Goal: Task Accomplishment & Management: Manage account settings

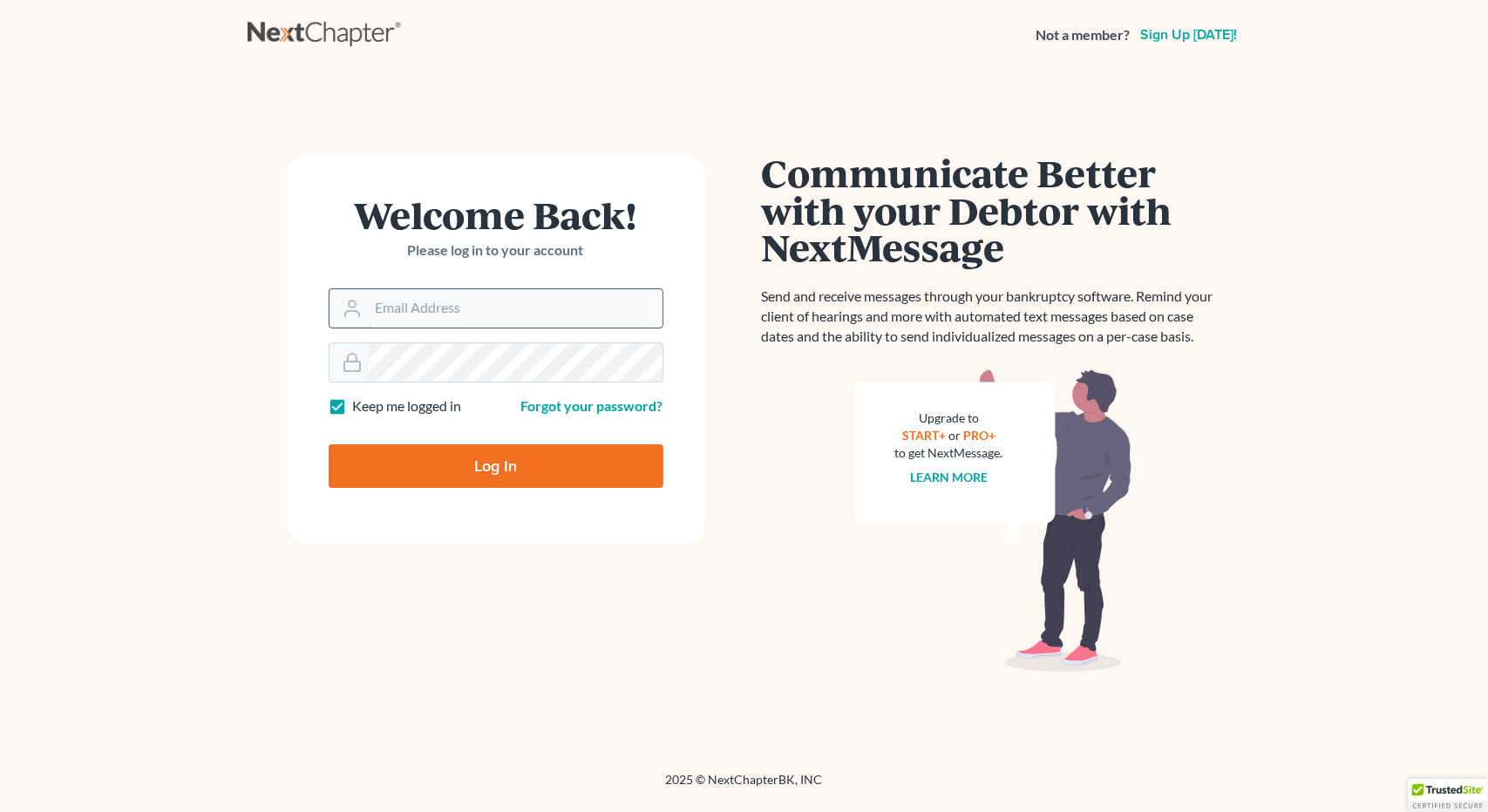
click at [405, 312] on input "Email Address" at bounding box center [515, 308] width 294 height 38
type input "[EMAIL_ADDRESS][PERSON_NAME][DOMAIN_NAME]"
click at [570, 402] on link "Forgot your password?" at bounding box center [592, 406] width 142 height 17
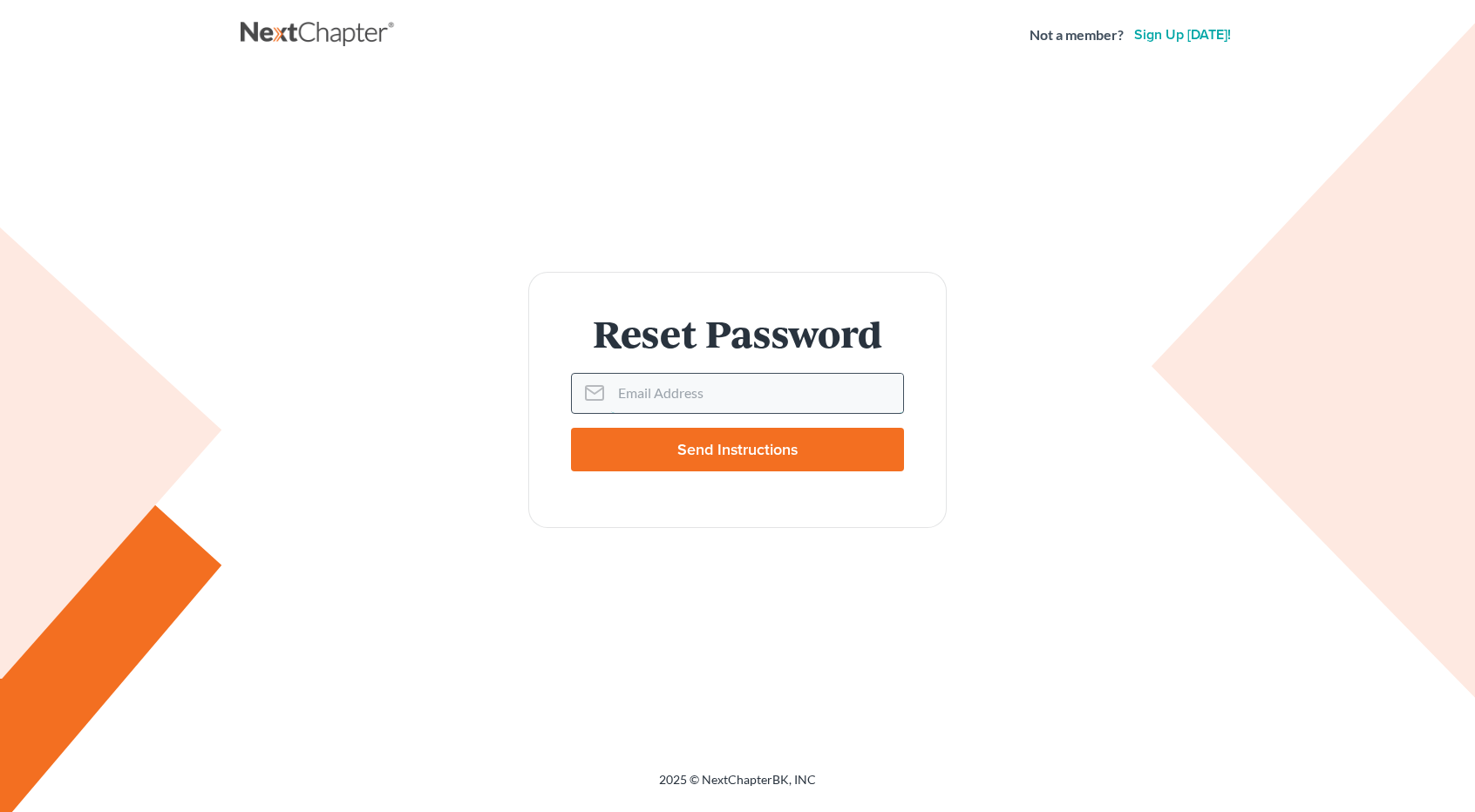
click at [634, 399] on input "Email Address" at bounding box center [757, 392] width 292 height 38
paste input "A Lead Just Came In From https://url.avanan.click/v2/r01/___www.nagerlaw.com___…"
drag, startPoint x: 895, startPoint y: 391, endPoint x: 485, endPoint y: 383, distance: 410.1
click at [485, 383] on div "Reset Password Email Address A Lead Just Came In From https://url.avanan.click/…" at bounding box center [738, 399] width 977 height 256
type input "[EMAIL_ADDRESS][PERSON_NAME][DOMAIN_NAME]"
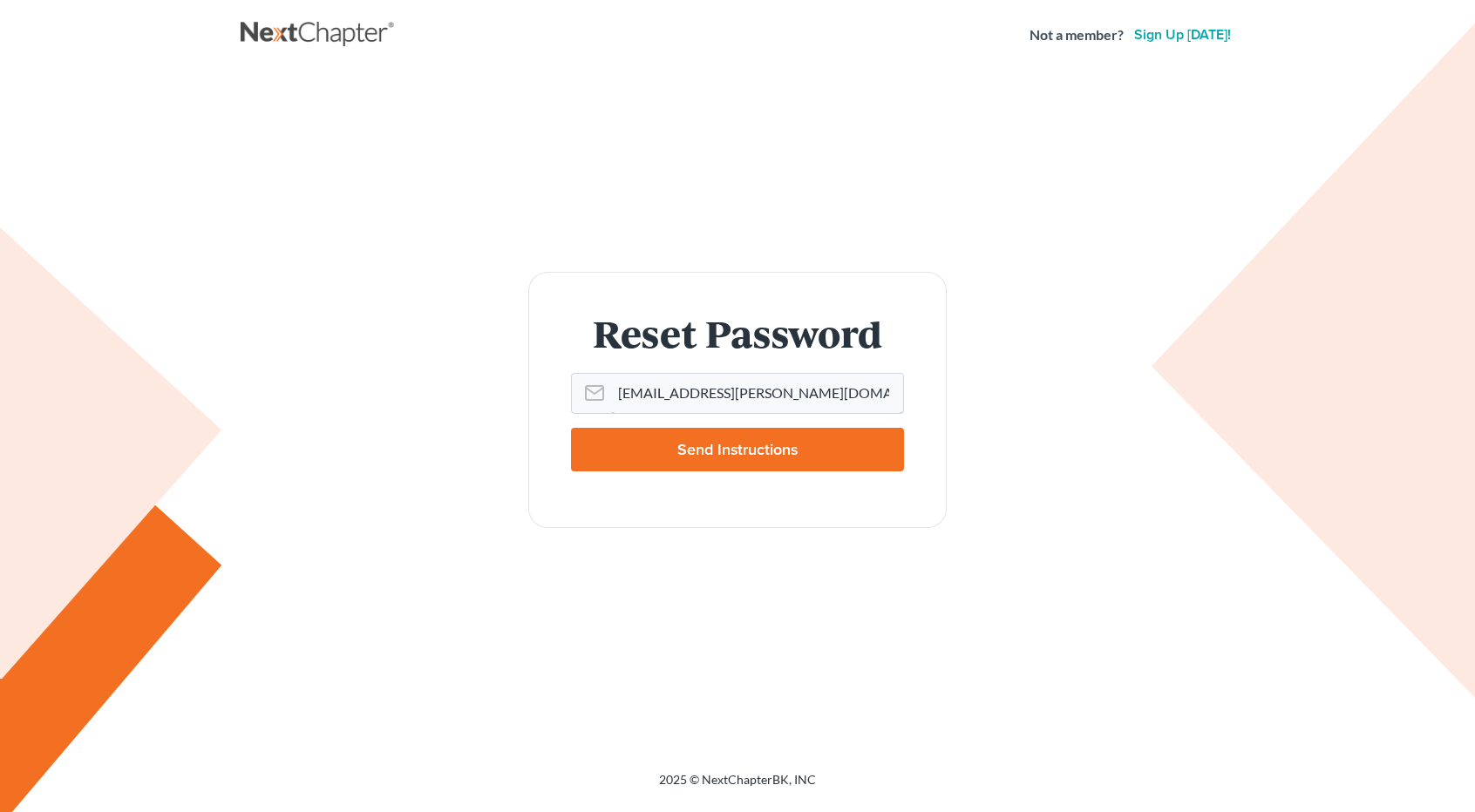
click at [571, 428] on input "Send Instructions" at bounding box center [738, 449] width 333 height 43
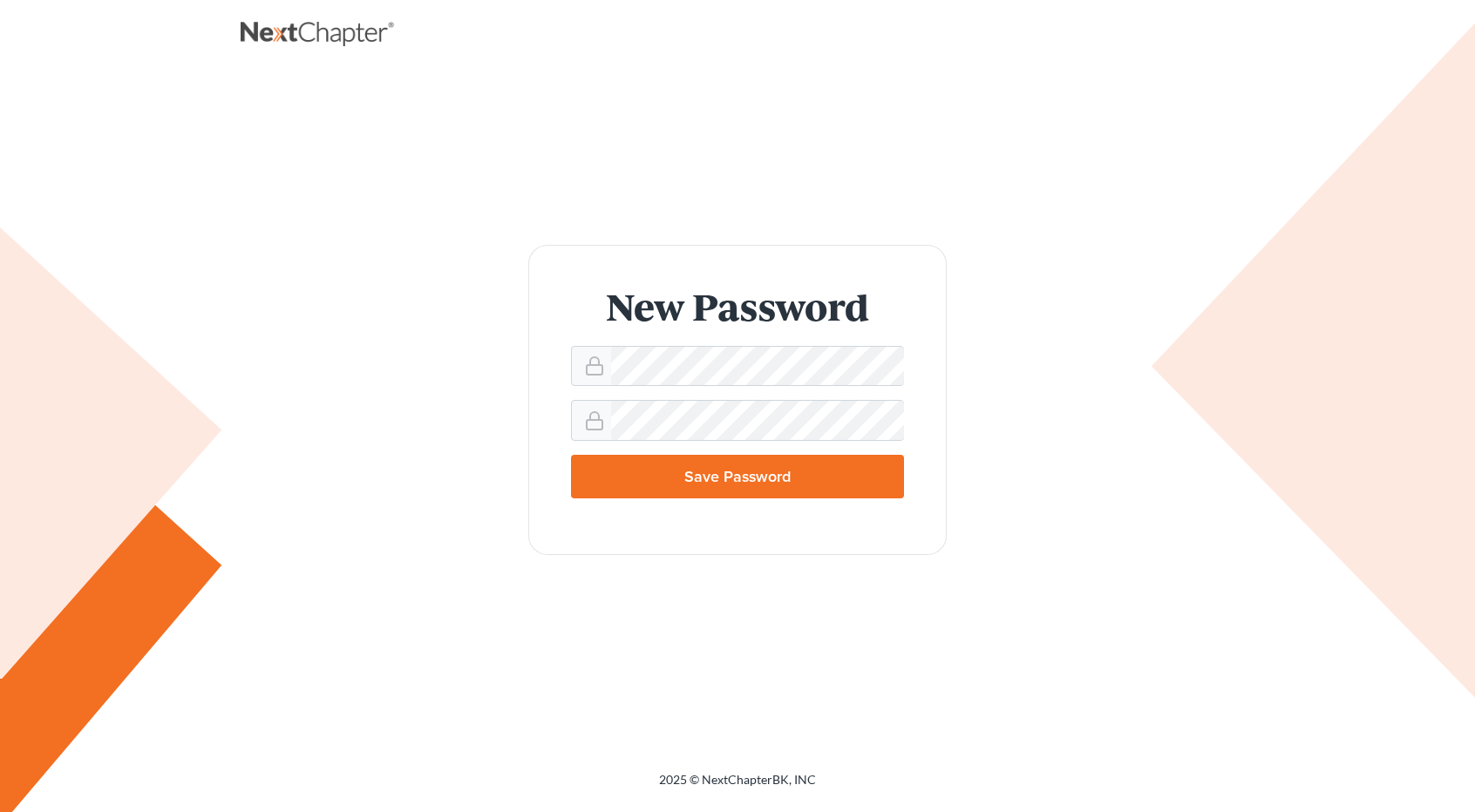
click at [743, 472] on input "Save Password" at bounding box center [738, 476] width 333 height 43
type input "Thinking..."
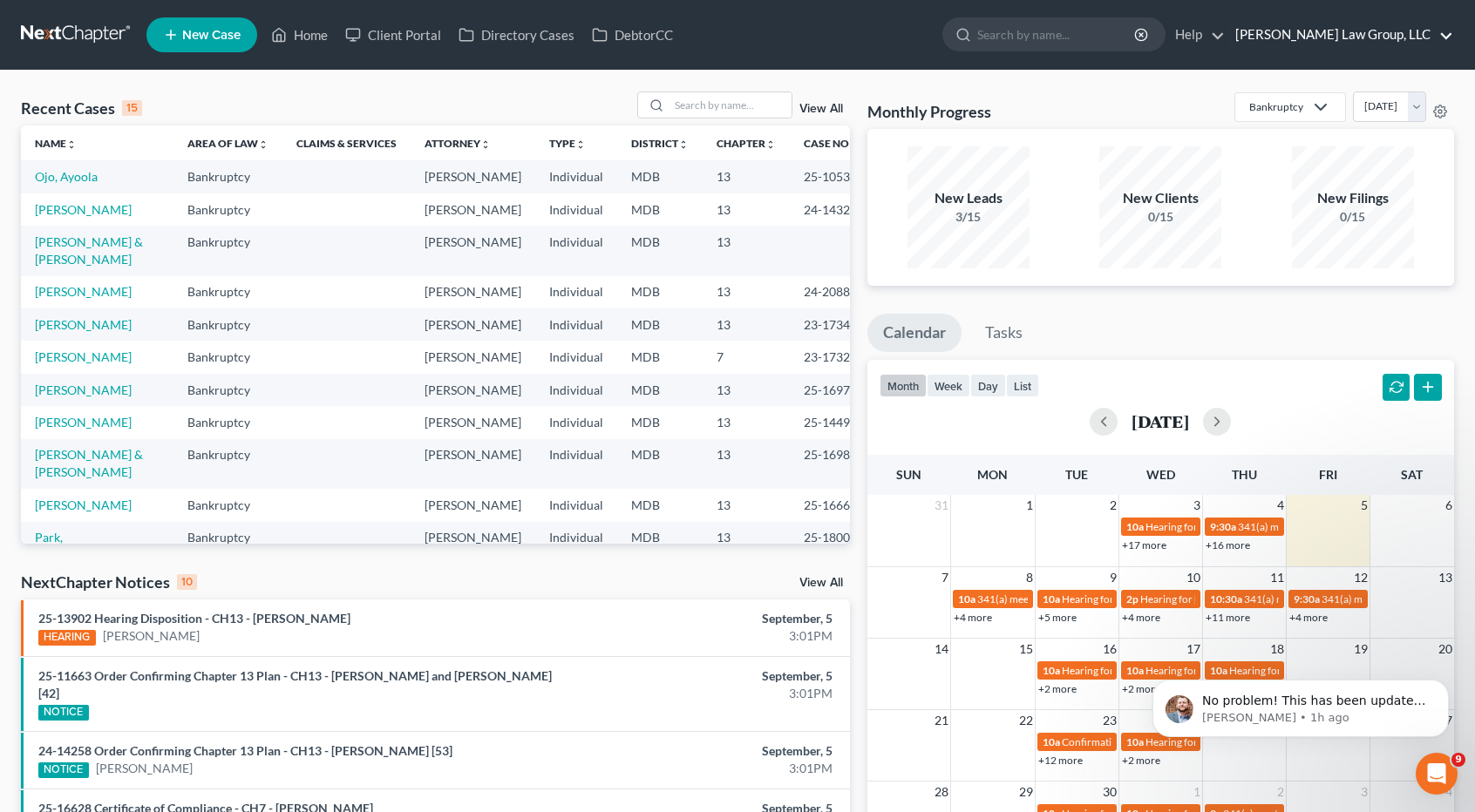
click at [1350, 40] on link "Nager Law Group, LLC" at bounding box center [1340, 35] width 227 height 32
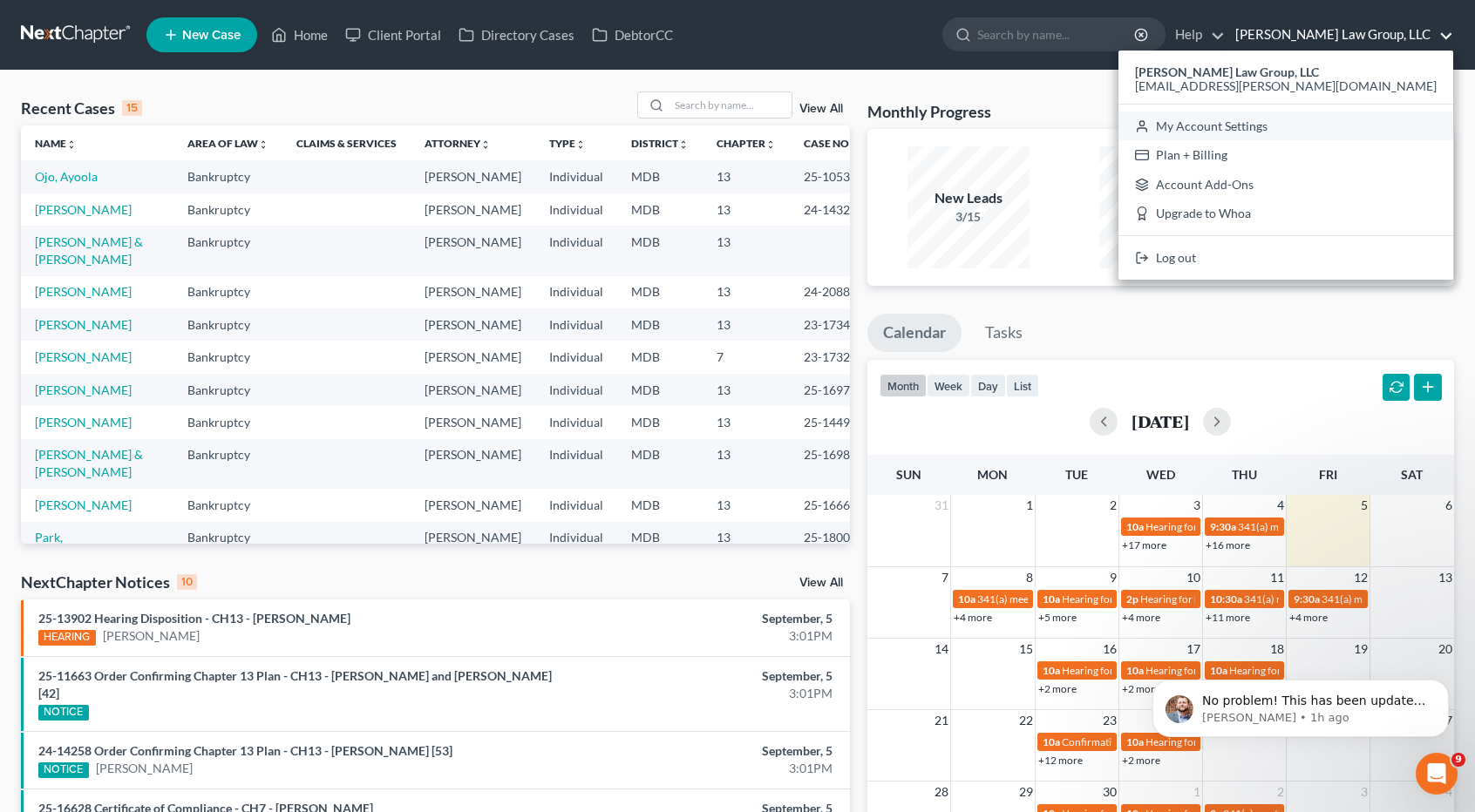
click at [1341, 126] on link "My Account Settings" at bounding box center [1286, 127] width 335 height 30
select select "24"
select select "21"
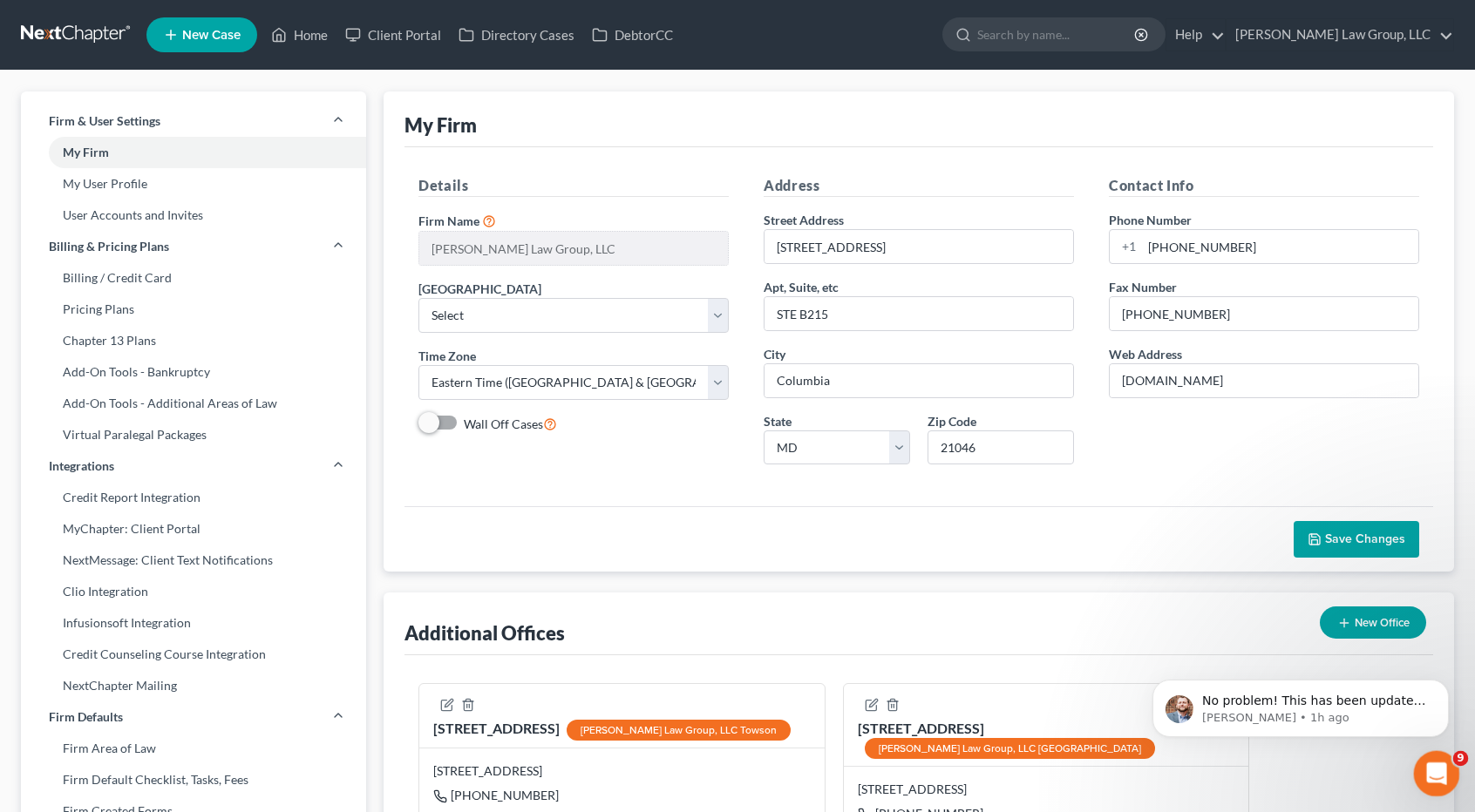
click at [1429, 770] on icon "Open Intercom Messenger" at bounding box center [1434, 771] width 29 height 29
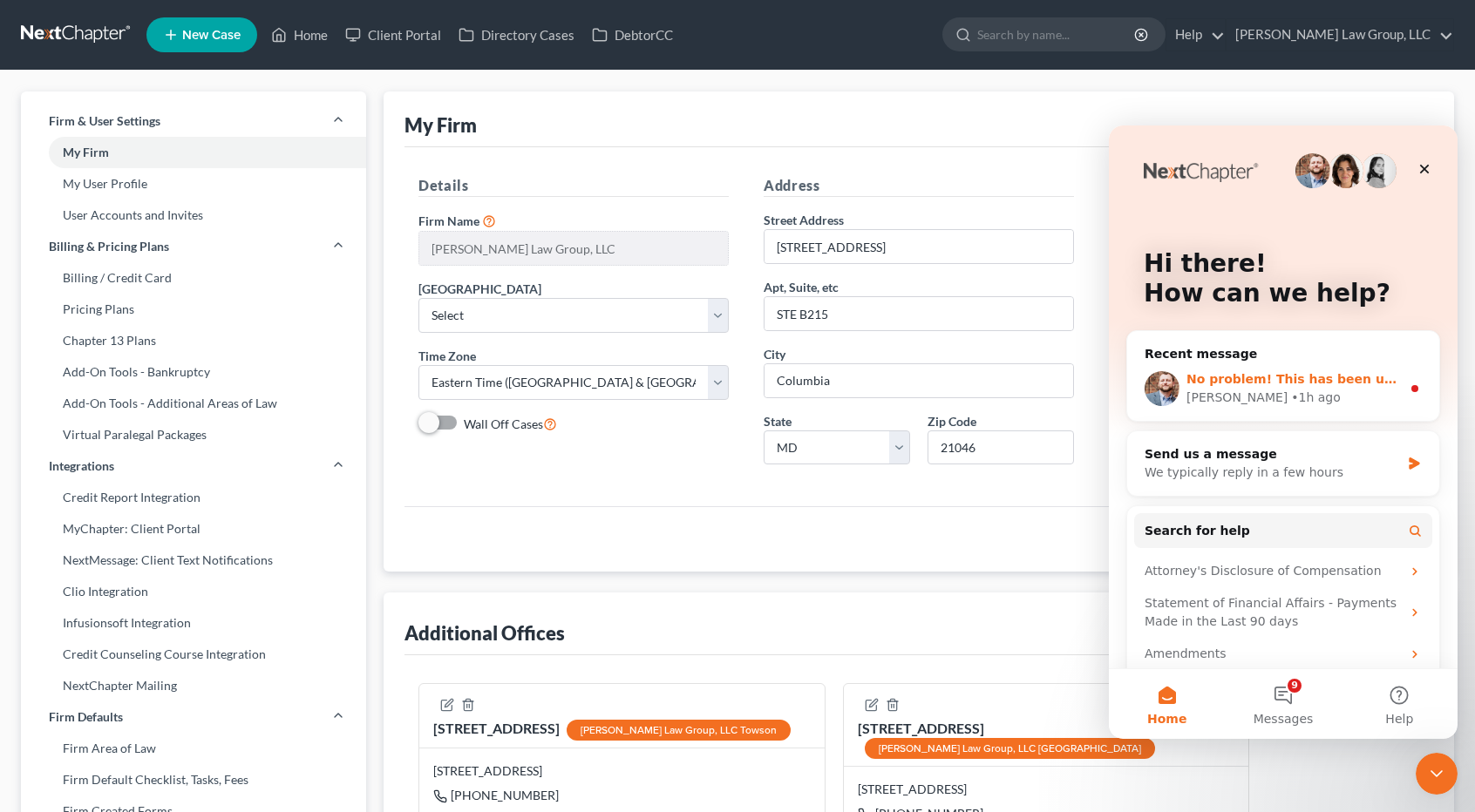
click at [1314, 392] on div "James • 1h ago" at bounding box center [1293, 398] width 214 height 19
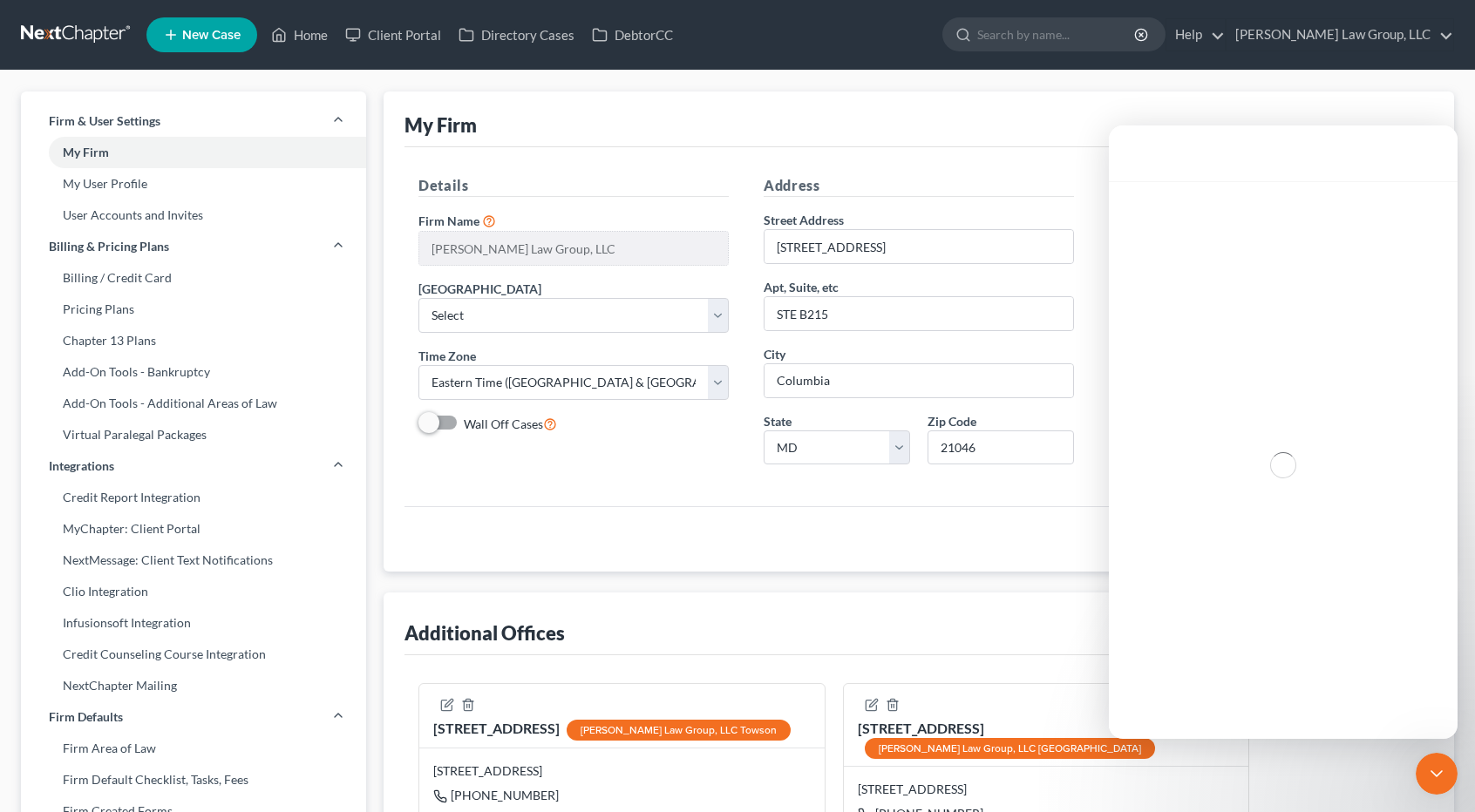
scroll to position [89, 0]
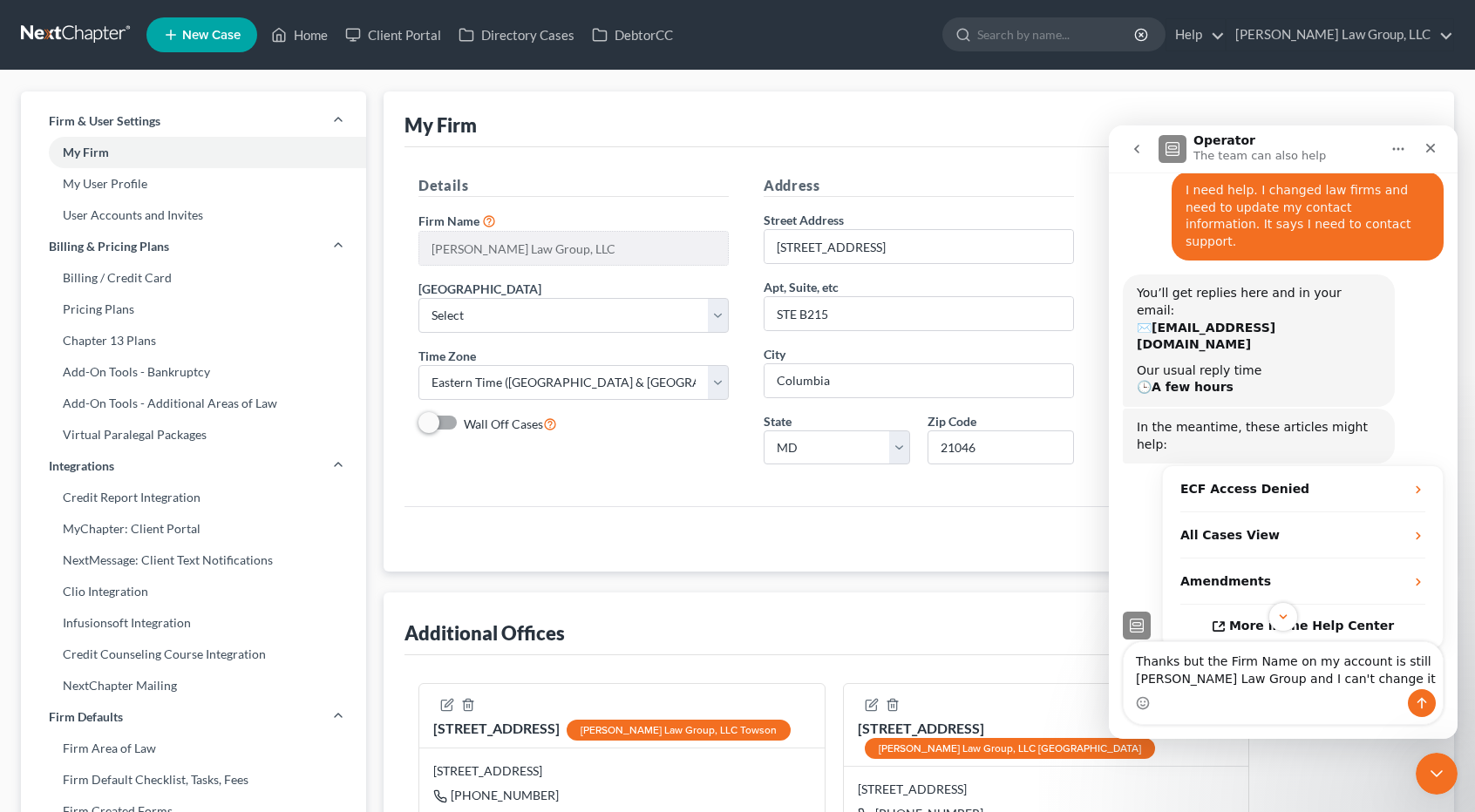
type textarea "Thanks but the Firm Name on my account is still Nager Law Group and I can't cha…"
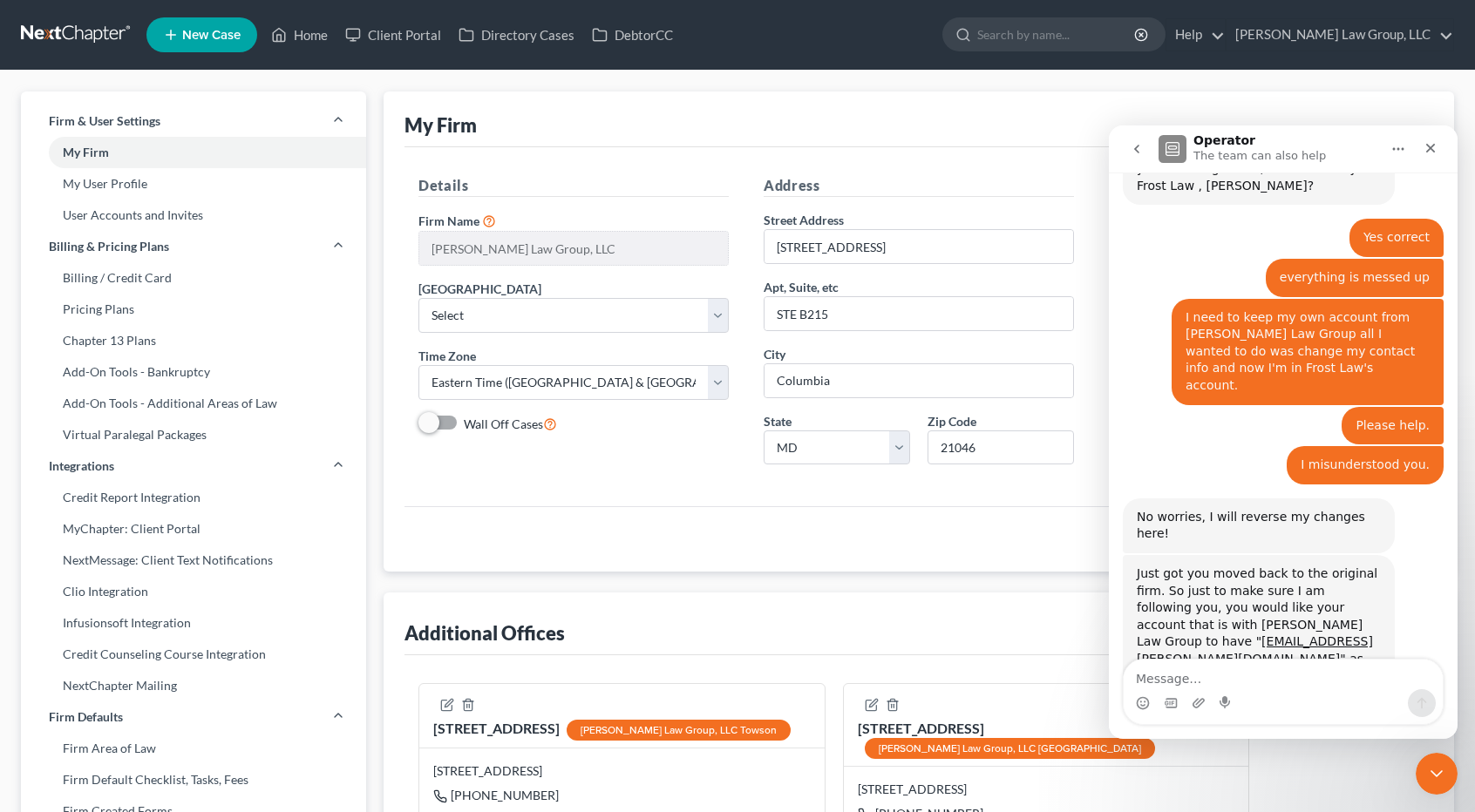
scroll to position [2088, 0]
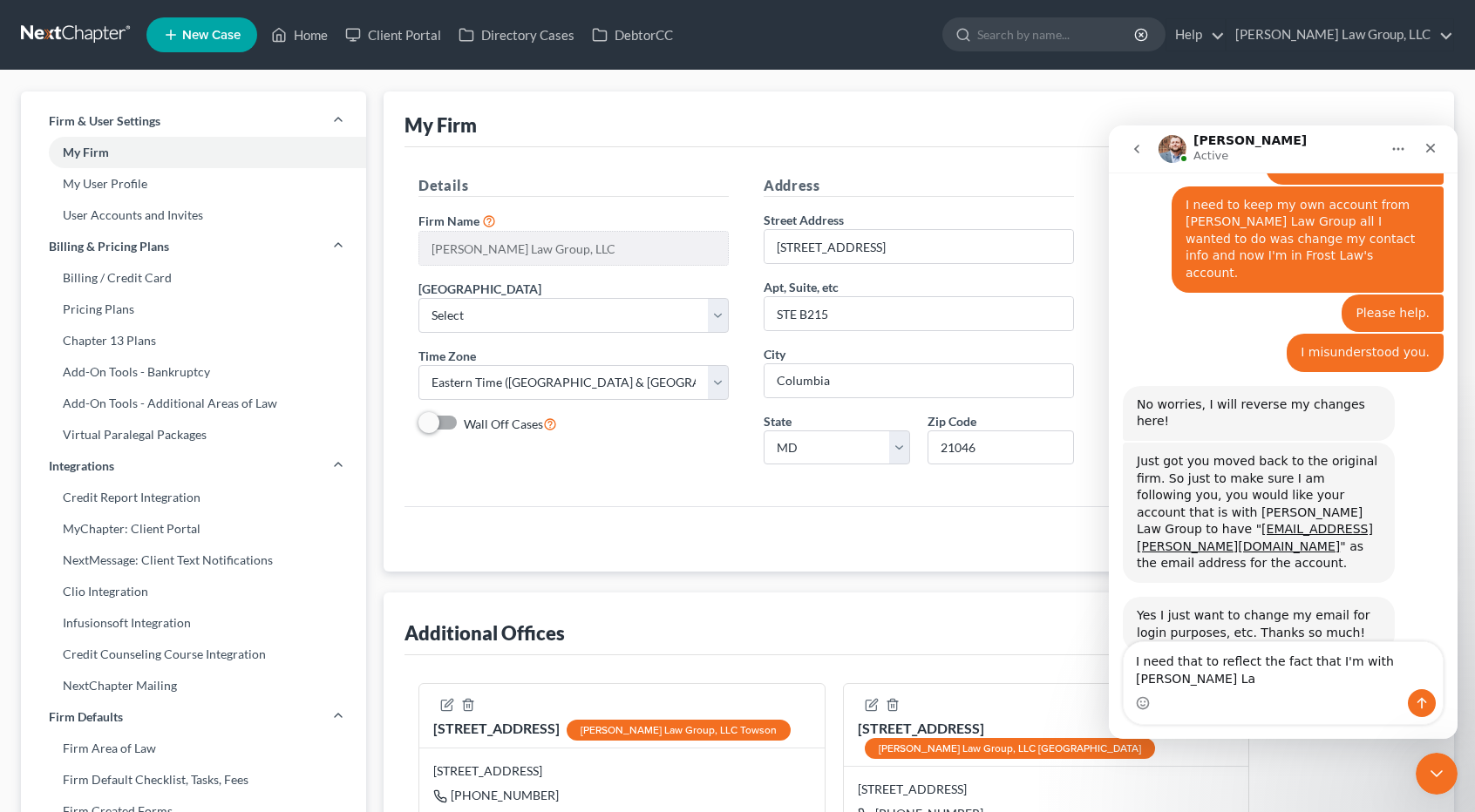
type textarea "I need that to reflect the fact that I'm with Frost Law"
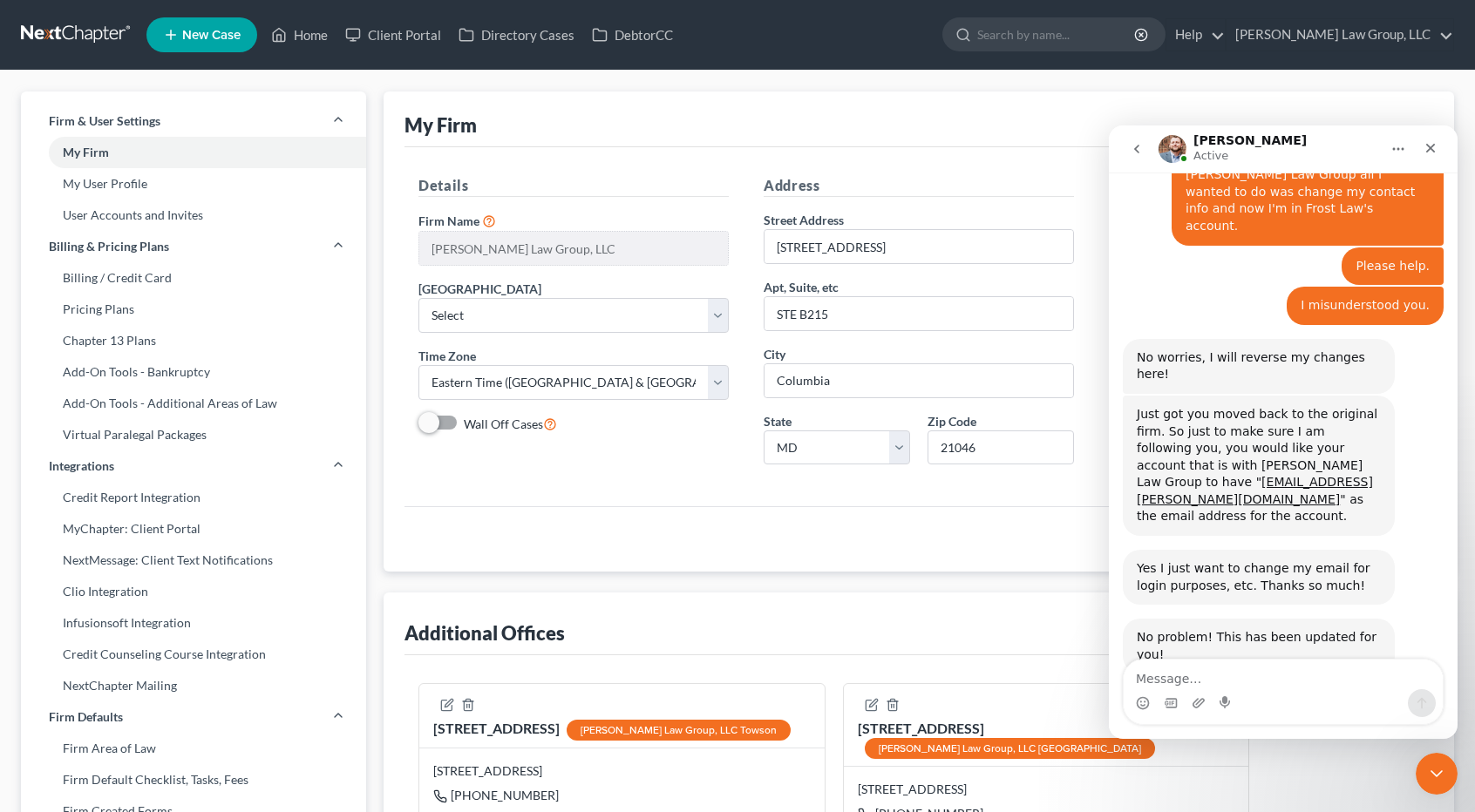
scroll to position [2144, 0]
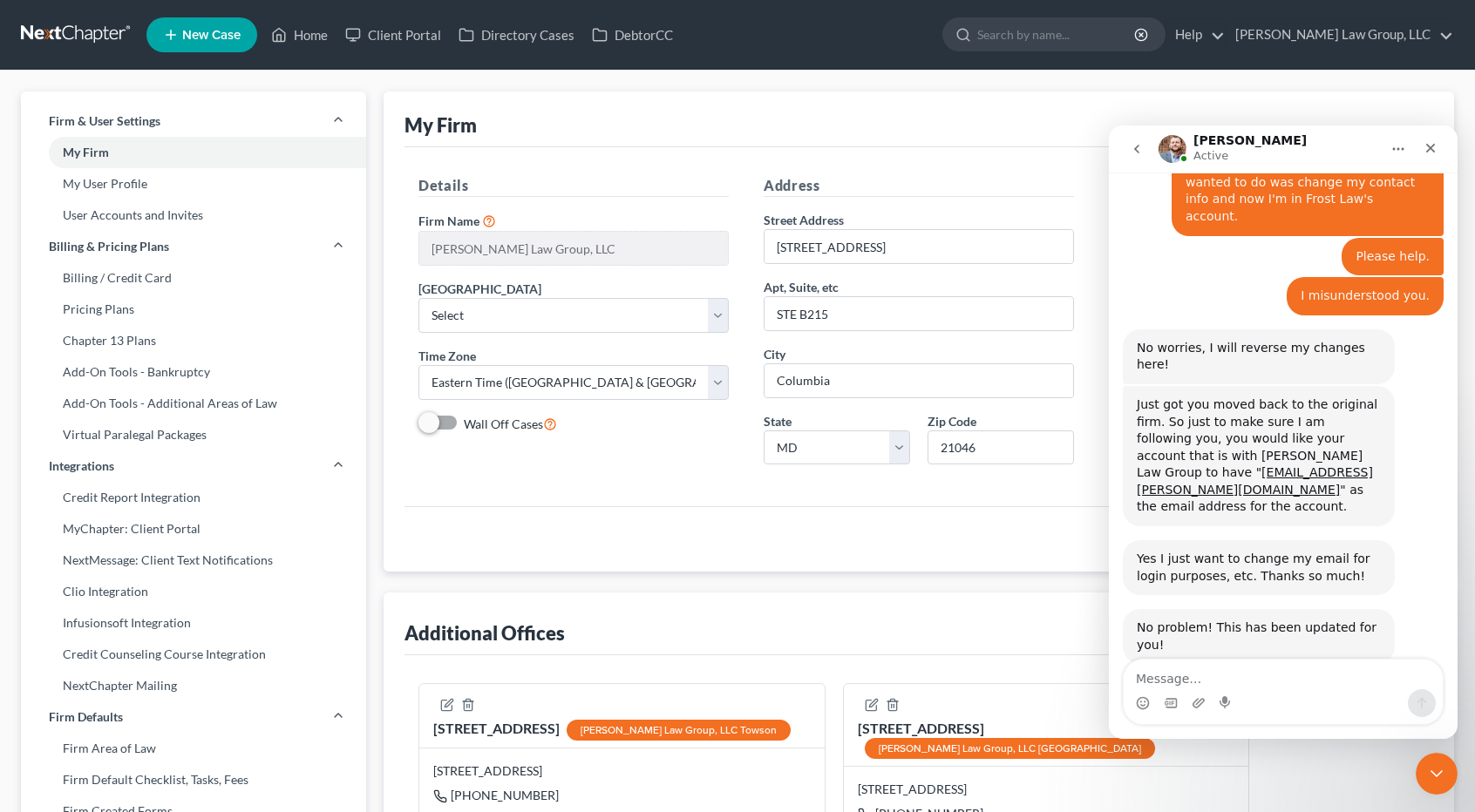
click at [907, 208] on div "Address Street Address 10015 Old Columbia Road Apt, Suite, etc STE B215 City Co…" at bounding box center [918, 327] width 345 height 303
click at [1431, 770] on icon "Close Intercom Messenger" at bounding box center [1434, 771] width 12 height 7
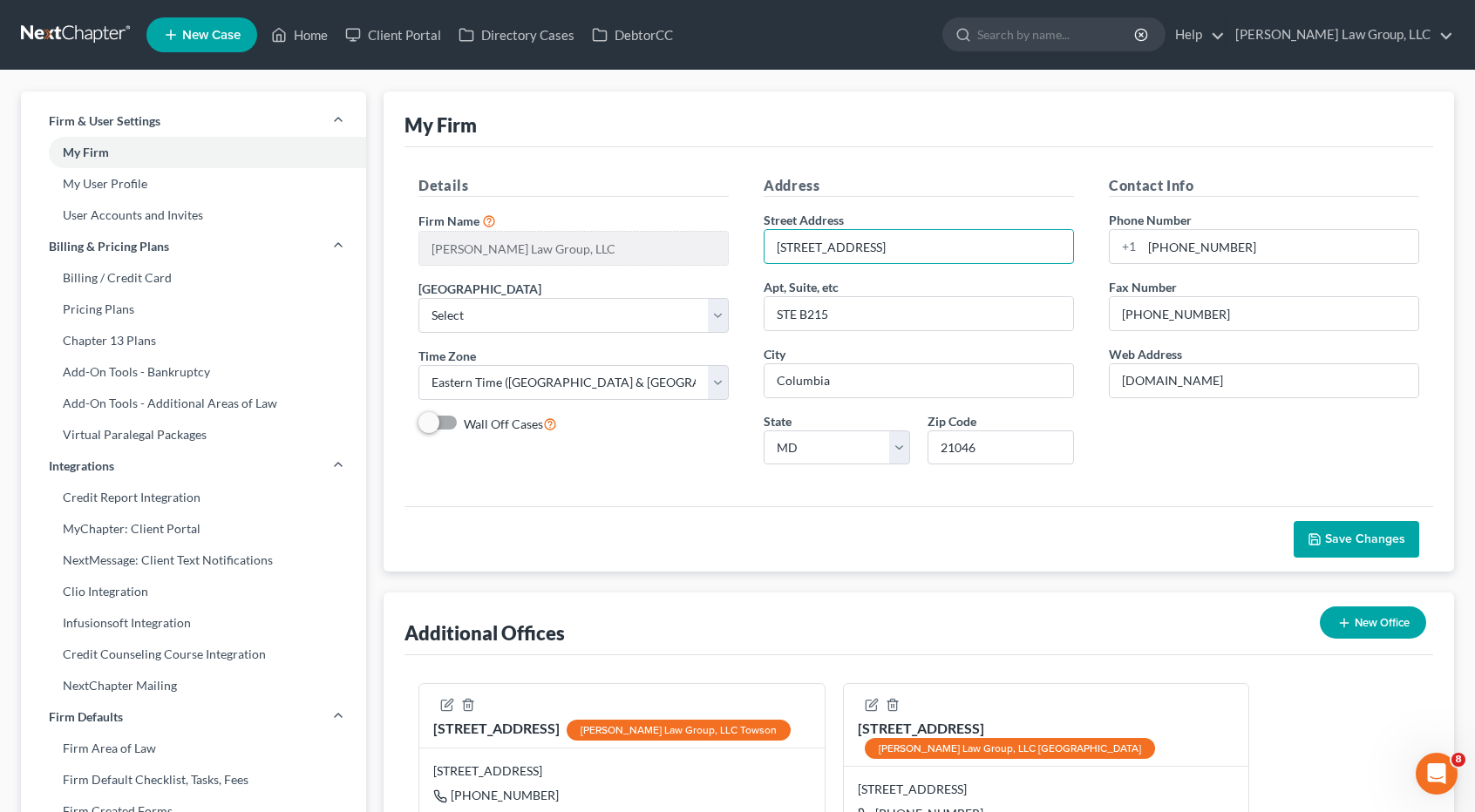
drag, startPoint x: 954, startPoint y: 247, endPoint x: 685, endPoint y: 264, distance: 269.5
click at [685, 264] on div "Details Firm Name * Nager Law Group, LLC Primary District Select Alabama - Midd…" at bounding box center [919, 327] width 1036 height 303
